Goal: Task Accomplishment & Management: Manage account settings

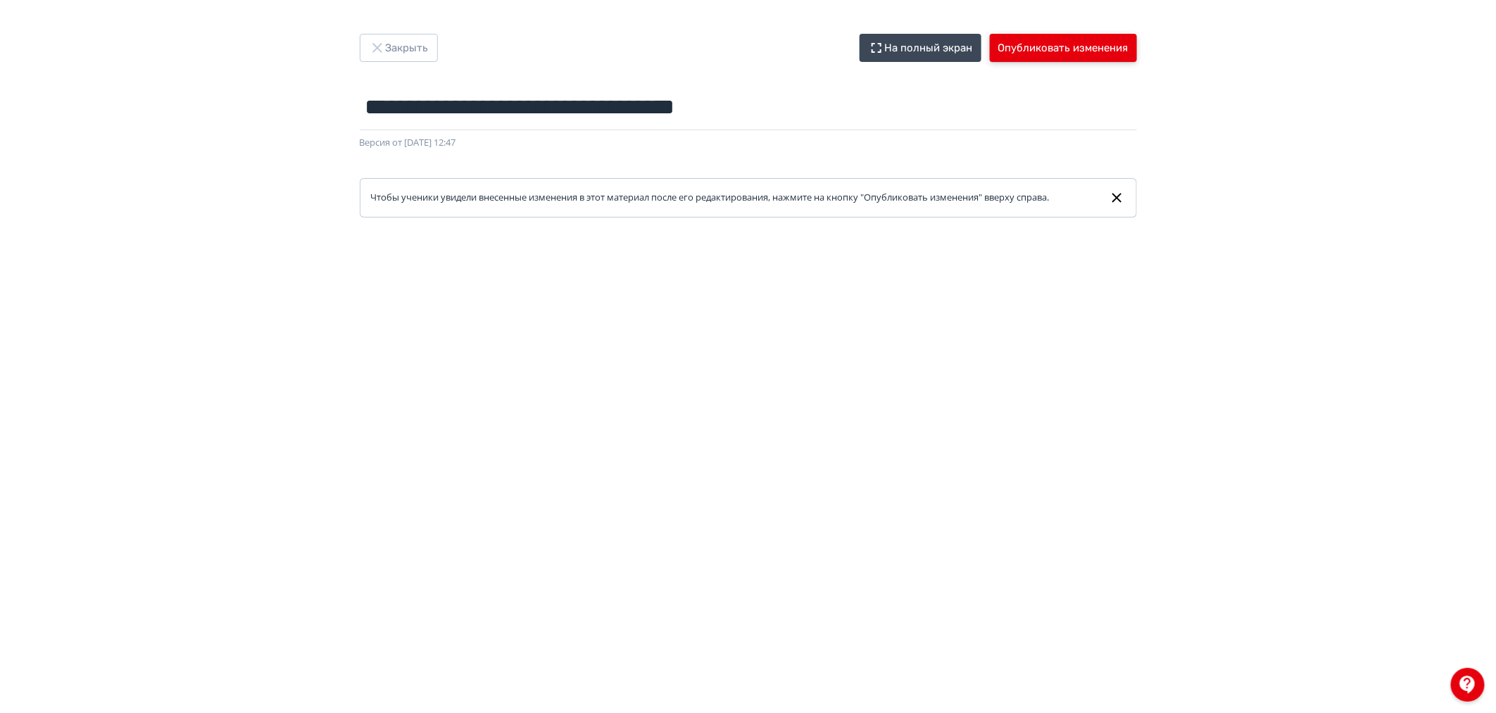
click at [1073, 49] on button "Опубликовать изменения" at bounding box center [1063, 48] width 147 height 28
click at [1080, 42] on button "Опубликовать изменения" at bounding box center [1063, 48] width 147 height 28
